Goal: Transaction & Acquisition: Purchase product/service

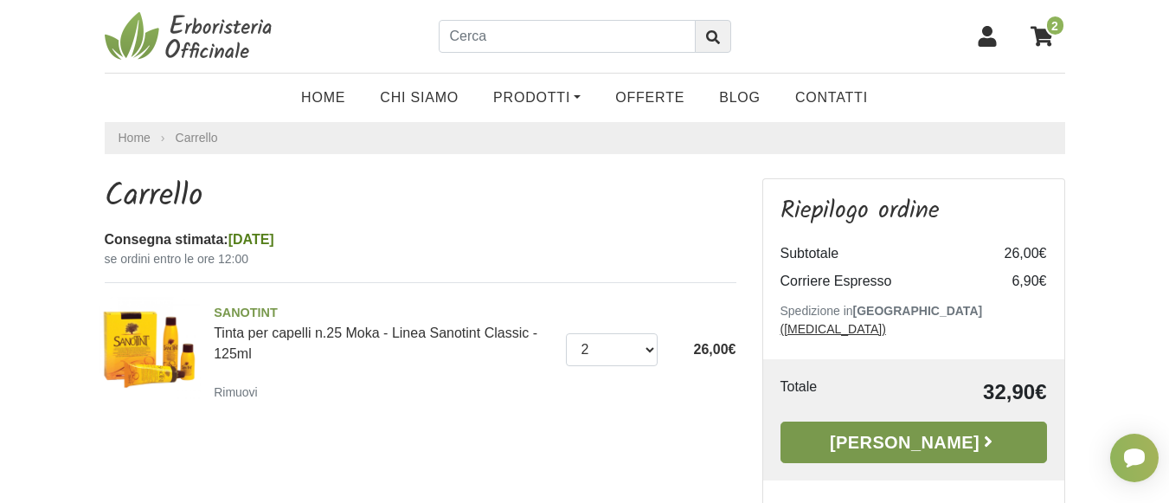
click at [914, 423] on link "[PERSON_NAME]" at bounding box center [914, 442] width 267 height 42
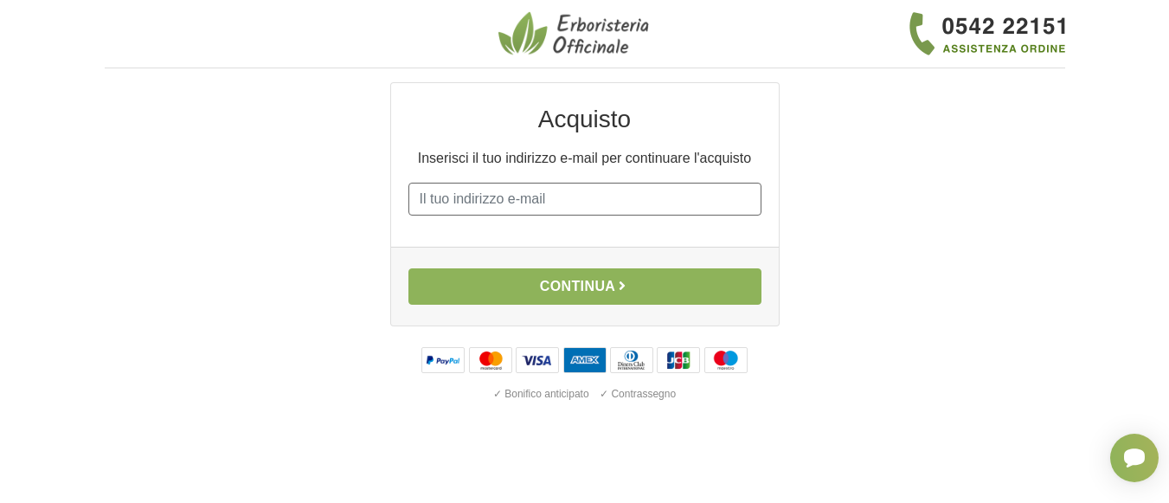
click at [620, 191] on input "E-mail" at bounding box center [584, 199] width 353 height 33
type input "tamayo53@hotmail.com"
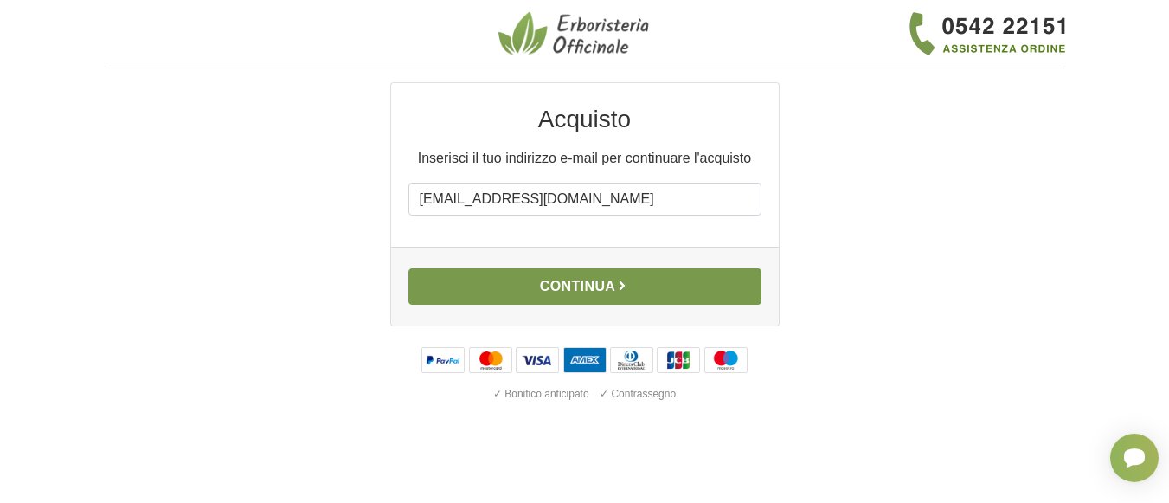
click at [556, 288] on button "Continua" at bounding box center [584, 286] width 353 height 36
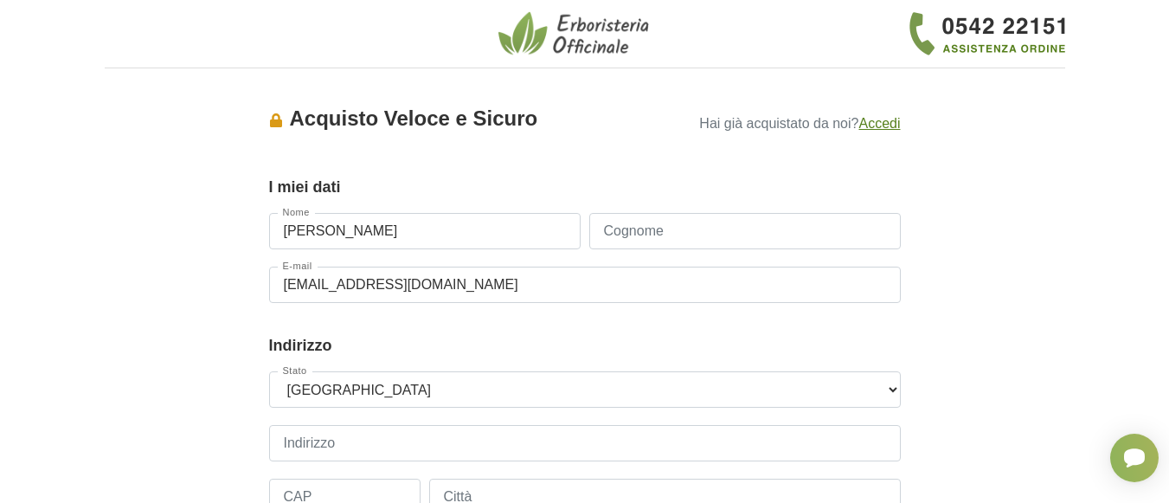
type input "Tamayo"
click at [691, 234] on input "Cognome" at bounding box center [745, 231] width 312 height 36
type input "Muto"
click at [386, 456] on input "Indirizzo" at bounding box center [585, 443] width 632 height 36
type input "Via Muratori 32"
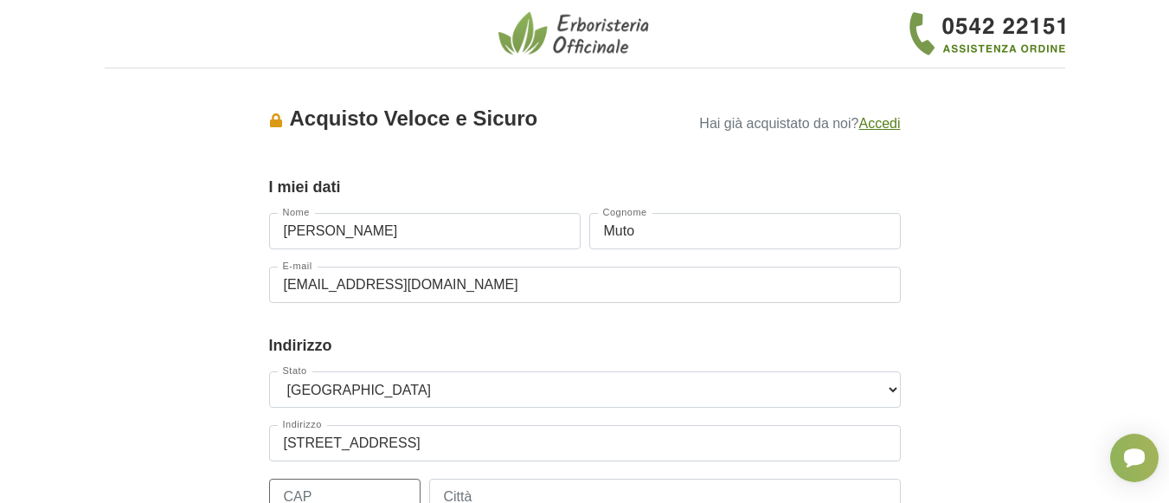
click at [349, 480] on input "CAP" at bounding box center [344, 497] width 151 height 36
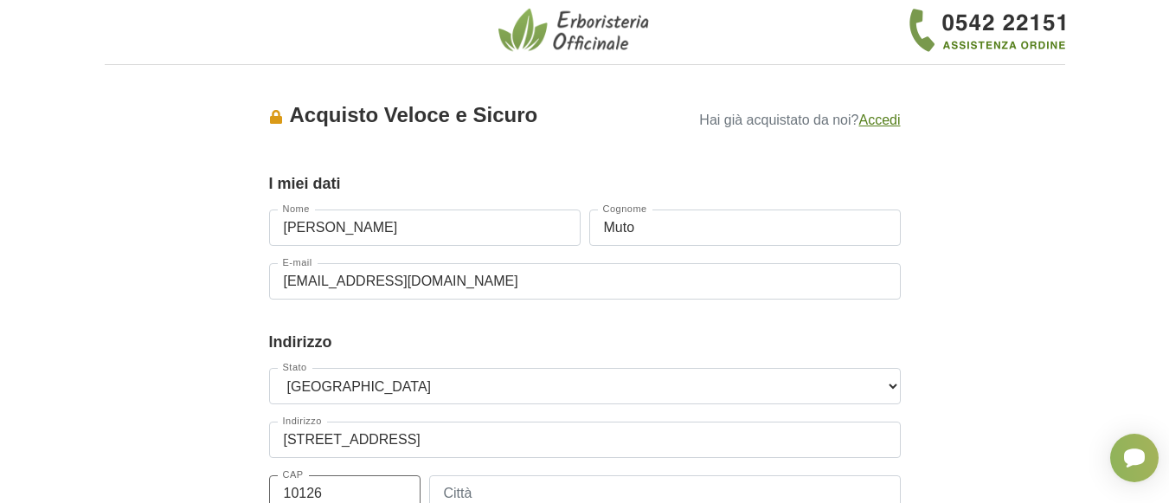
type input "10126"
click at [533, 495] on input "Città" at bounding box center [665, 493] width 472 height 36
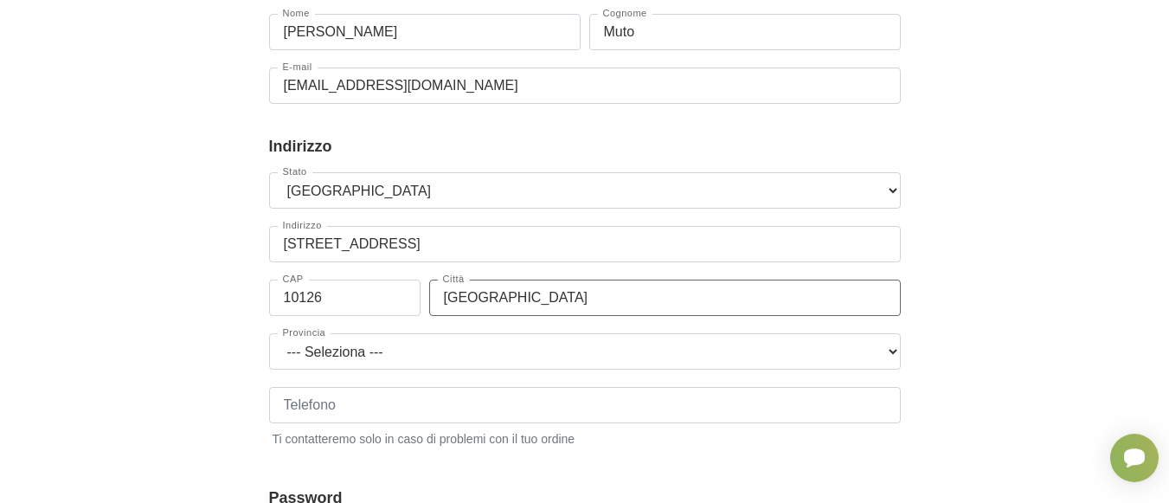
scroll to position [209, 0]
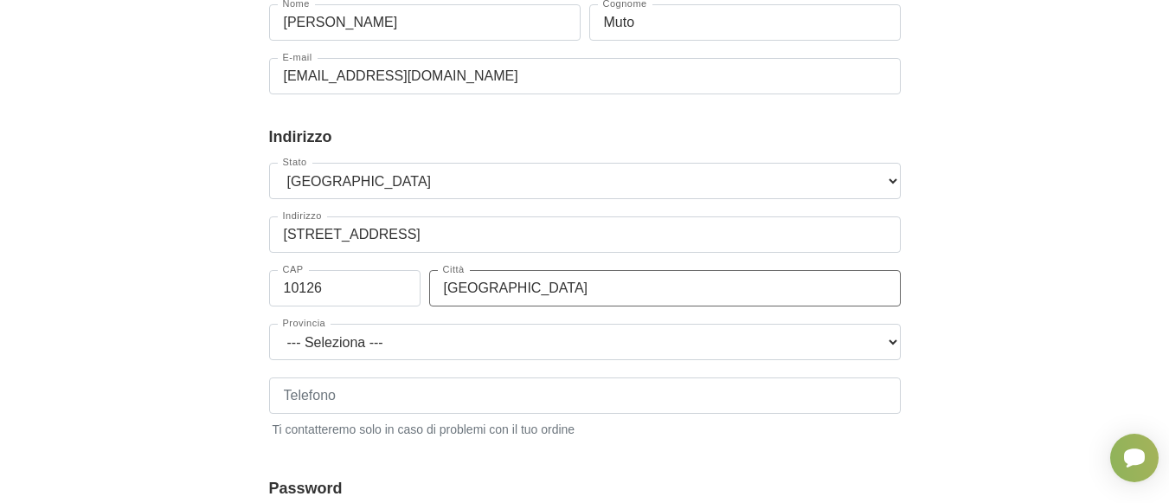
type input "Torino"
click at [511, 332] on select "--- Seleziona --- Agrigento Alessandria Ancona Aosta Arezzo Ascoli Piceno Asti …" at bounding box center [585, 342] width 632 height 36
select select "3935"
click at [269, 324] on select "--- Seleziona --- Agrigento Alessandria Ancona Aosta Arezzo Ascoli Piceno Asti …" at bounding box center [585, 342] width 632 height 36
click at [853, 408] on input "Telefono" at bounding box center [585, 395] width 632 height 36
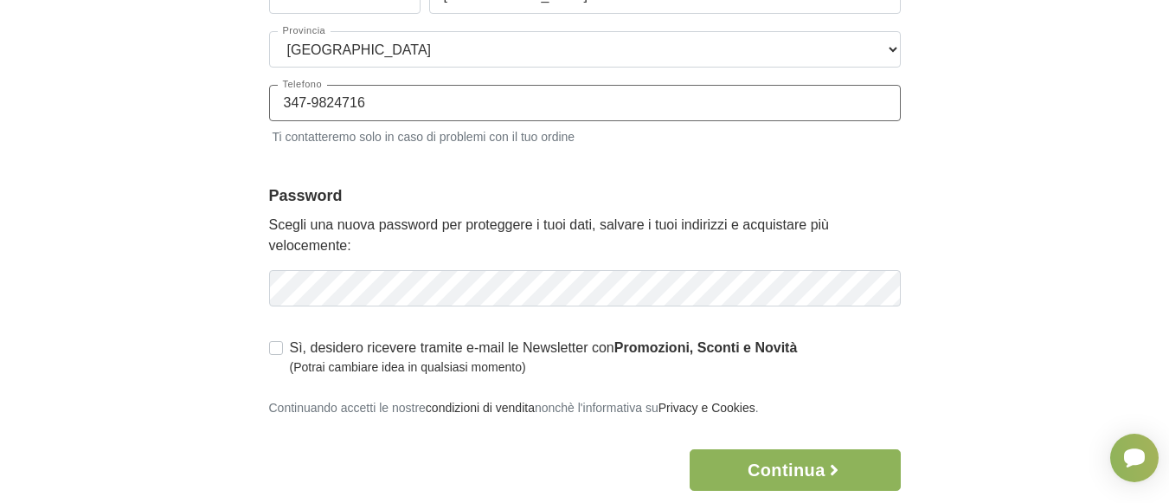
scroll to position [504, 0]
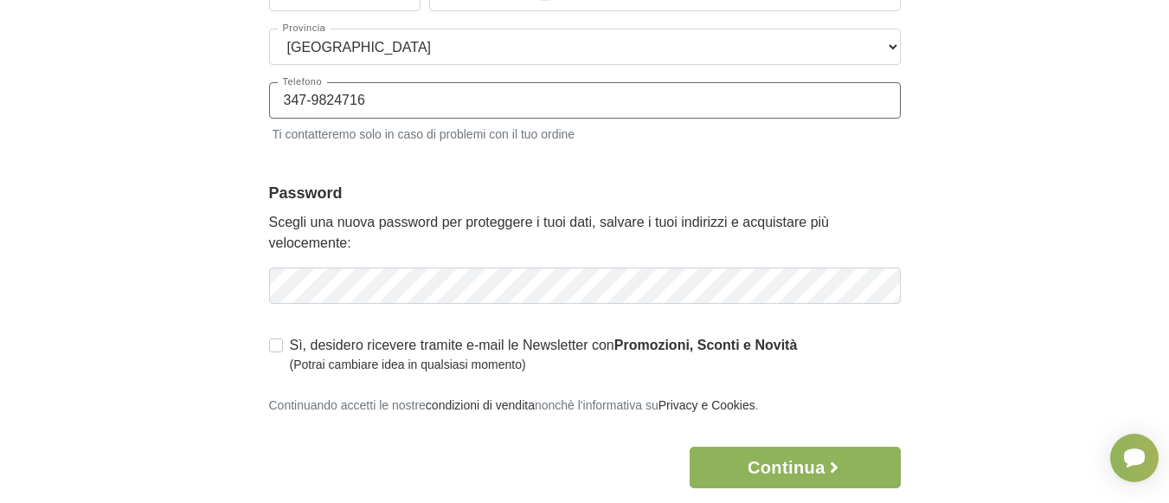
type input "347-9824716"
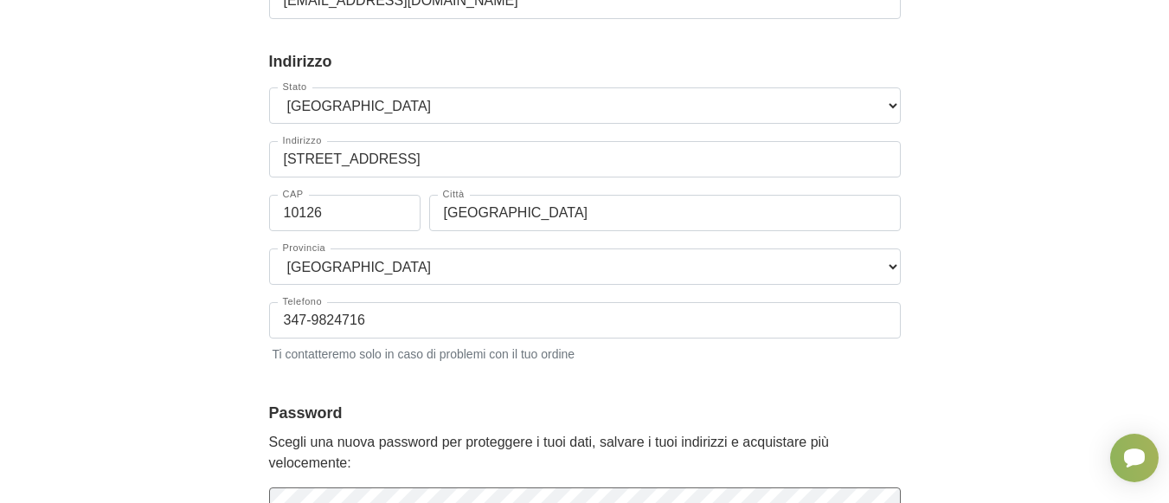
scroll to position [326, 0]
